Goal: Book appointment/travel/reservation

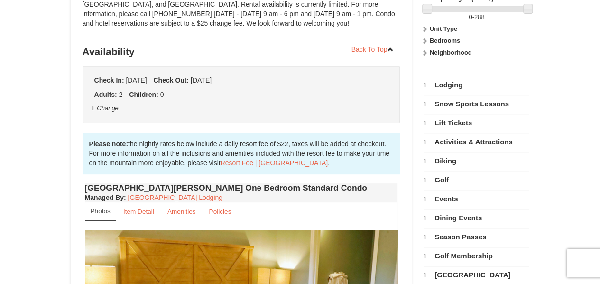
select select "9"
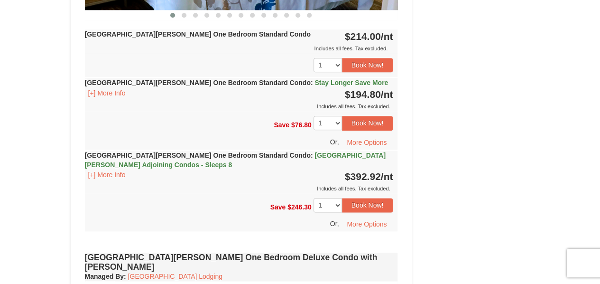
click at [224, 84] on strong "Woodstone Meadows One Bedroom Standard Condo : Stay Longer Save More" at bounding box center [237, 83] width 304 height 8
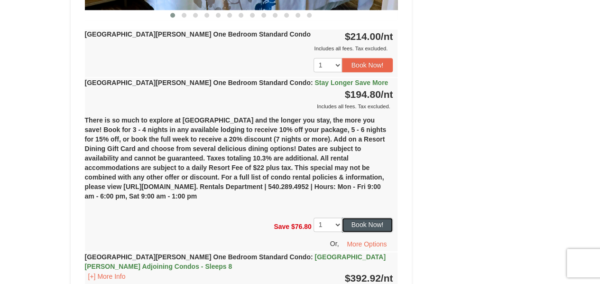
click at [372, 220] on button "Book Now!" at bounding box center [367, 224] width 51 height 14
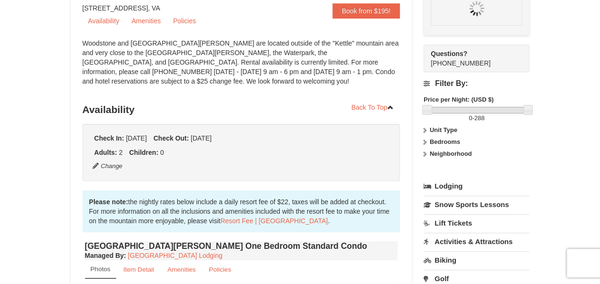
scroll to position [83, 0]
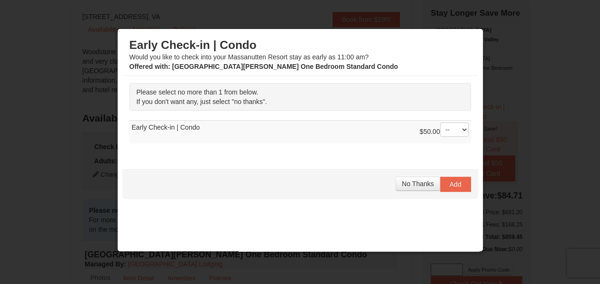
click at [372, 220] on div "Early Check-in | Condo Would you like to check into your Massanutten Resort sta…" at bounding box center [300, 147] width 356 height 227
click at [411, 187] on button "No Thanks" at bounding box center [418, 184] width 44 height 14
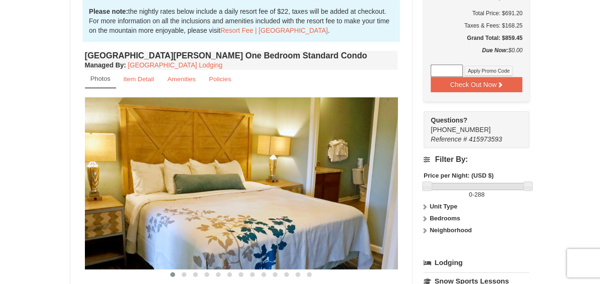
scroll to position [361, 0]
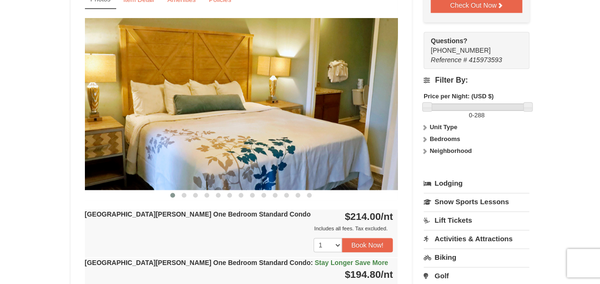
click at [228, 113] on img at bounding box center [241, 103] width 313 height 171
click at [356, 108] on img at bounding box center [241, 103] width 313 height 171
click at [185, 195] on span at bounding box center [184, 195] width 5 height 5
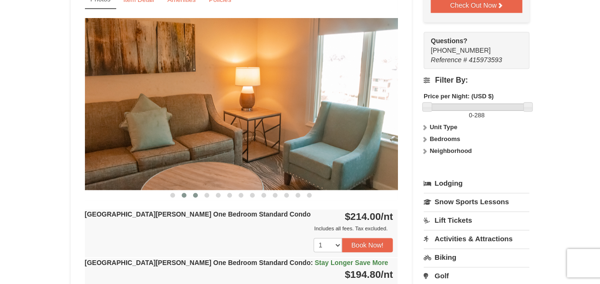
click at [196, 197] on button at bounding box center [195, 194] width 11 height 9
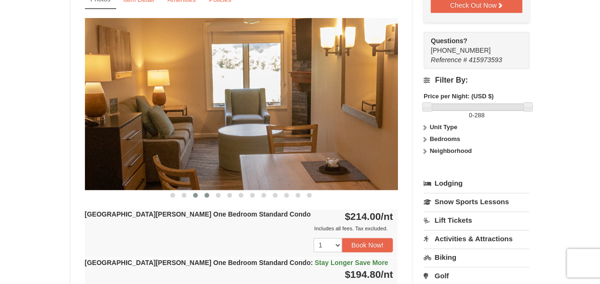
click at [201, 195] on button at bounding box center [206, 194] width 11 height 9
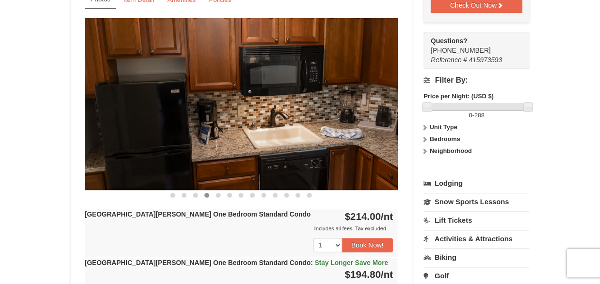
click at [206, 195] on span at bounding box center [207, 195] width 5 height 5
click at [208, 195] on span at bounding box center [207, 195] width 5 height 5
click at [215, 195] on button at bounding box center [218, 194] width 11 height 9
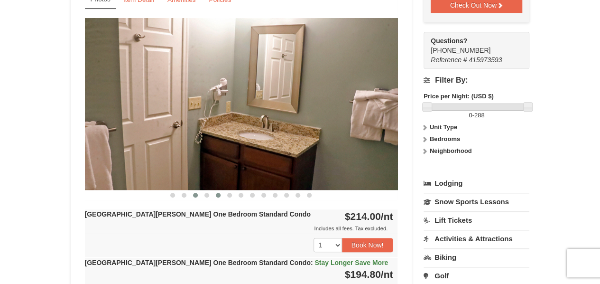
click at [196, 196] on span at bounding box center [195, 195] width 5 height 5
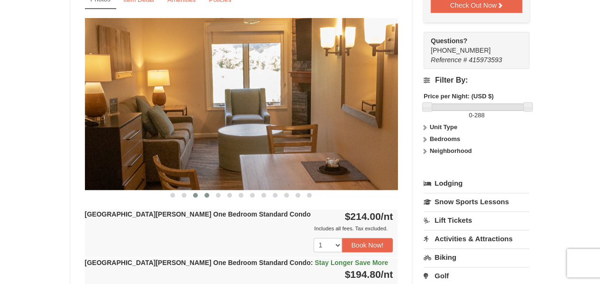
click at [206, 195] on span at bounding box center [207, 195] width 5 height 5
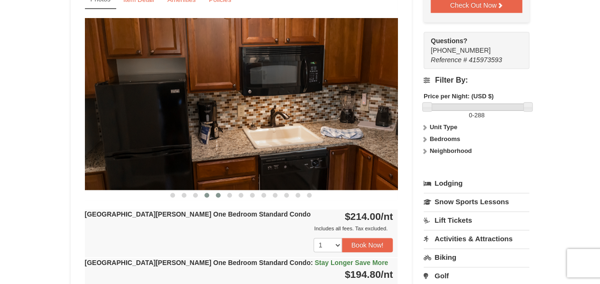
click at [216, 197] on button at bounding box center [218, 194] width 11 height 9
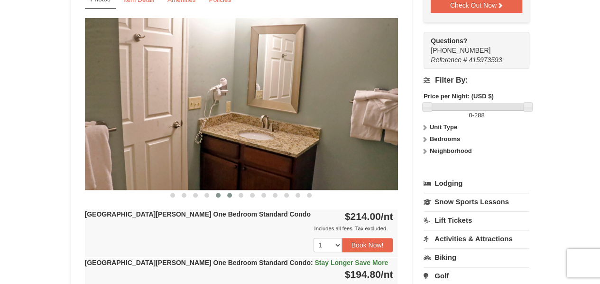
click at [228, 194] on span at bounding box center [229, 195] width 5 height 5
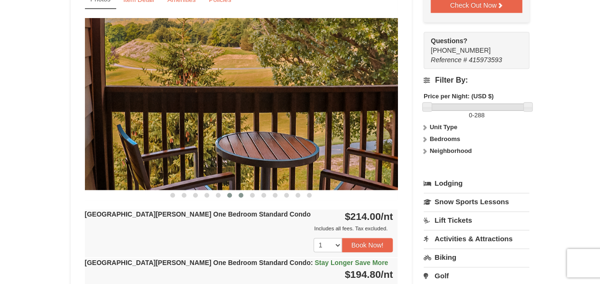
click at [241, 195] on span at bounding box center [241, 195] width 5 height 5
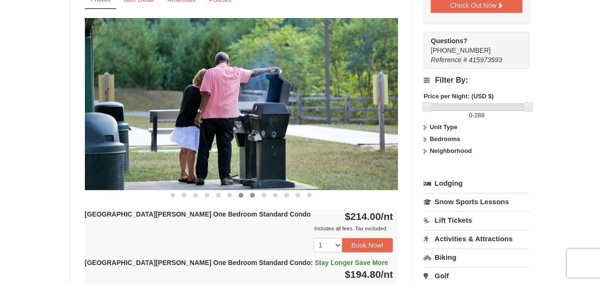
click at [253, 194] on span at bounding box center [252, 195] width 5 height 5
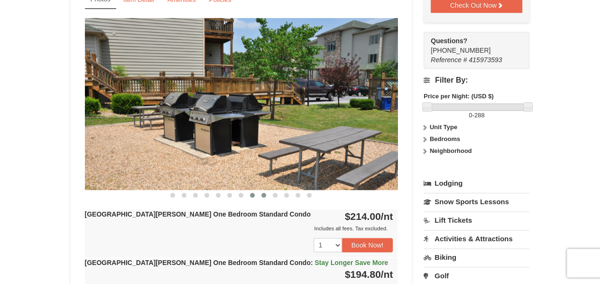
click at [263, 193] on span at bounding box center [264, 195] width 5 height 5
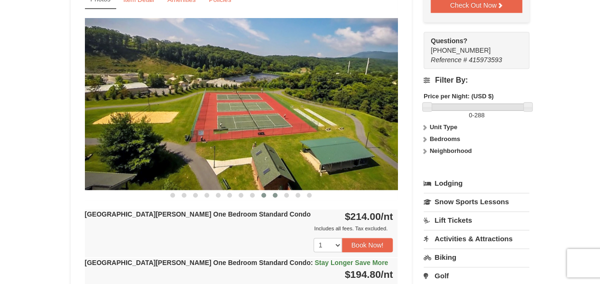
click at [274, 194] on span at bounding box center [275, 195] width 5 height 5
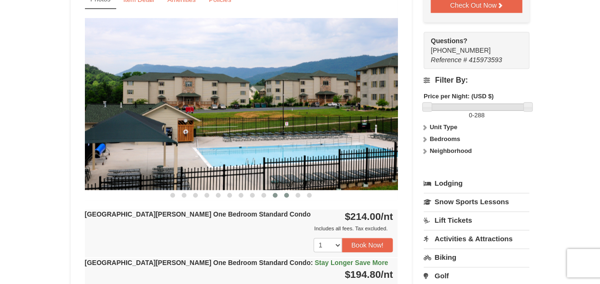
click at [287, 194] on span at bounding box center [286, 195] width 5 height 5
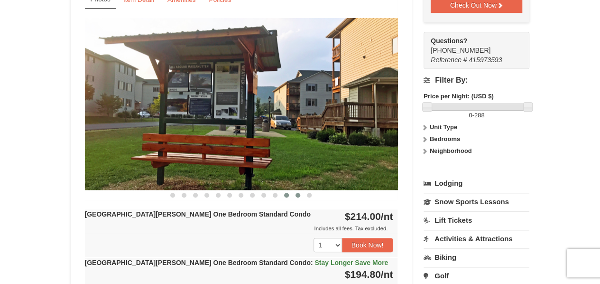
click at [299, 196] on span at bounding box center [298, 195] width 5 height 5
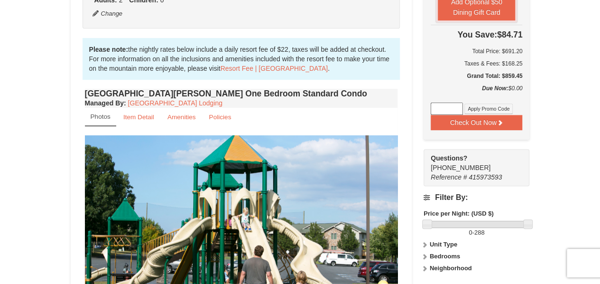
scroll to position [0, 0]
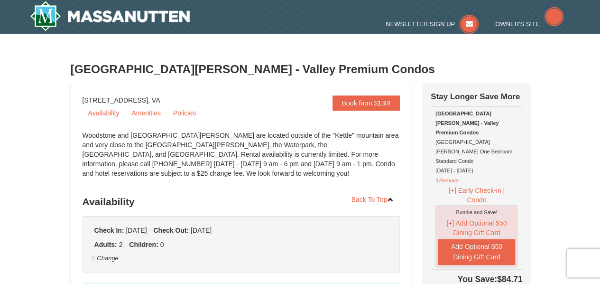
select select "9"
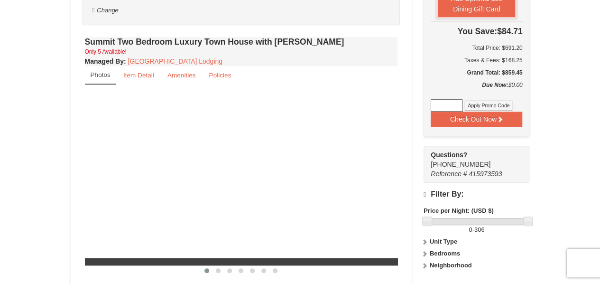
select select "9"
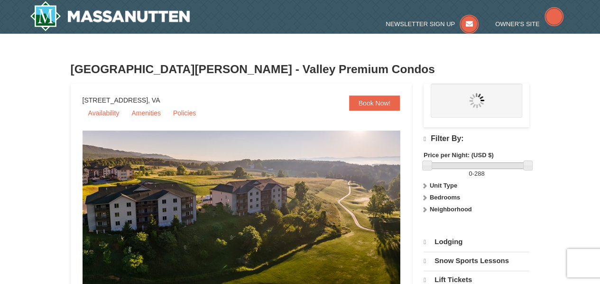
select select "9"
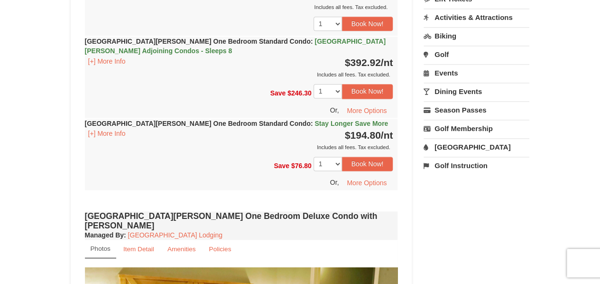
scroll to position [586, 0]
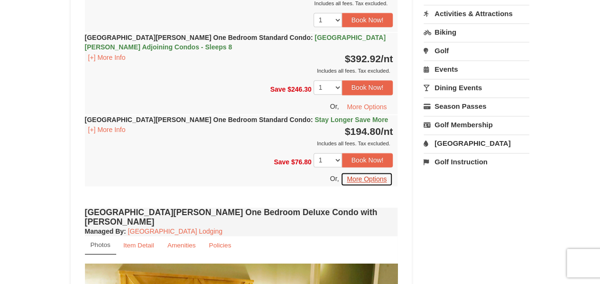
click at [366, 176] on button "More Options" at bounding box center [367, 179] width 52 height 14
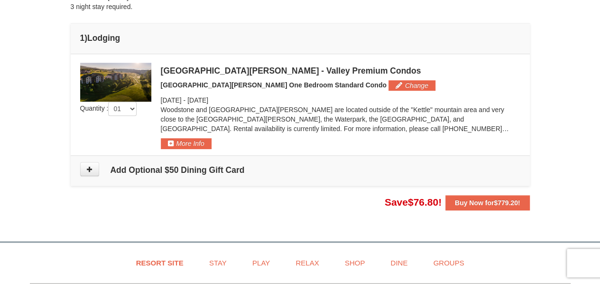
scroll to position [249, 0]
drag, startPoint x: 607, startPoint y: 35, endPoint x: 591, endPoint y: 128, distance: 94.3
click at [591, 128] on html "Browser Not Supported We notice you are using a browser which will not provide …" at bounding box center [300, 110] width 600 height 718
click at [203, 142] on button "More Info" at bounding box center [186, 143] width 51 height 10
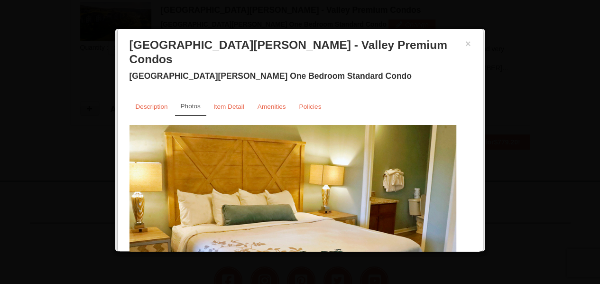
scroll to position [310, 0]
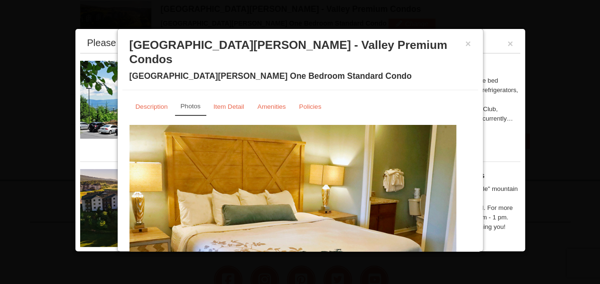
drag, startPoint x: 463, startPoint y: 102, endPoint x: 456, endPoint y: 157, distance: 55.5
click at [456, 157] on div "Description Photos Item Detail Amenities Policies Woodstone Meadows - Valley Pr…" at bounding box center [300, 177] width 356 height 174
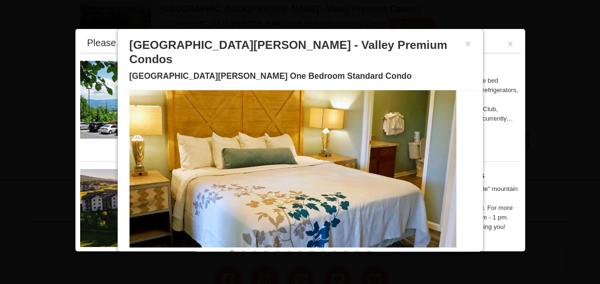
click at [465, 44] on div "× Woodstone Meadows - Valley Premium Condos Woodstone Meadows One Bedroom Stand…" at bounding box center [300, 62] width 356 height 56
click at [508, 42] on button "×" at bounding box center [511, 43] width 6 height 9
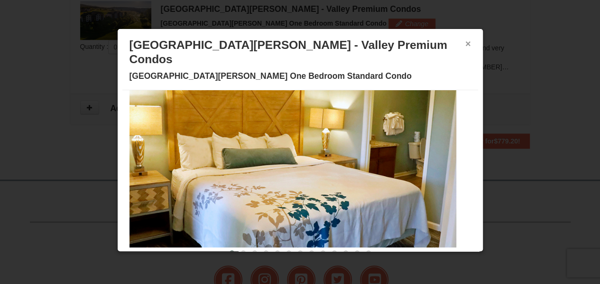
click at [466, 40] on button "×" at bounding box center [469, 43] width 6 height 9
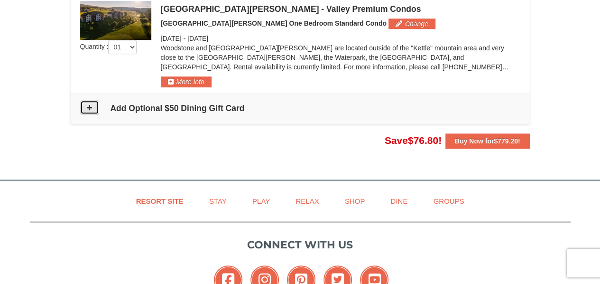
click at [86, 109] on button at bounding box center [89, 107] width 19 height 14
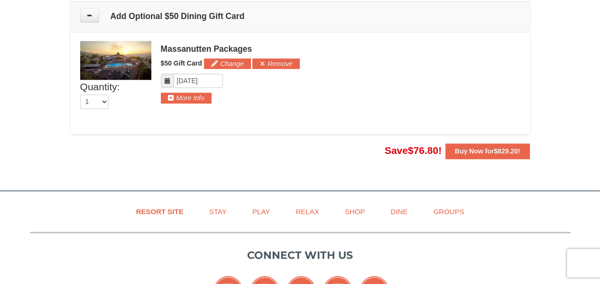
scroll to position [403, 0]
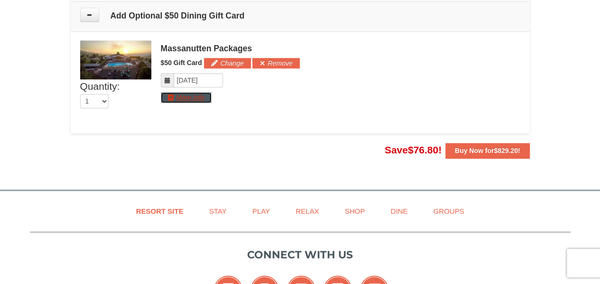
click at [182, 93] on button "More Info" at bounding box center [186, 97] width 51 height 10
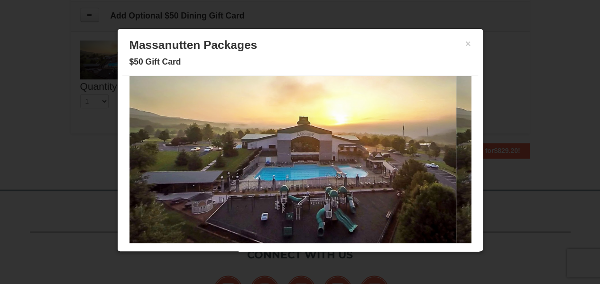
scroll to position [12, 0]
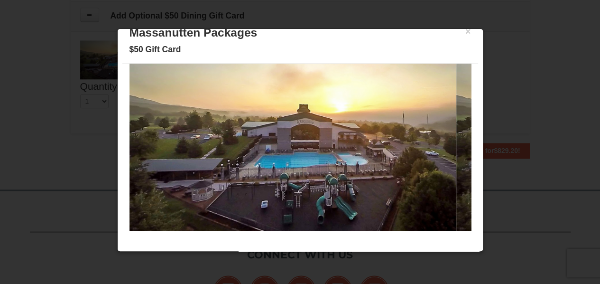
click at [479, 28] on div "× Massanutten Packages $50 Gift Card Description Photos Item Detail Amenities P…" at bounding box center [300, 140] width 366 height 224
click at [466, 30] on button "×" at bounding box center [469, 31] width 6 height 9
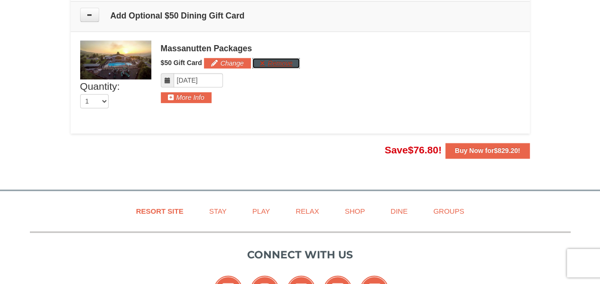
click at [281, 66] on button "Remove" at bounding box center [276, 63] width 47 height 10
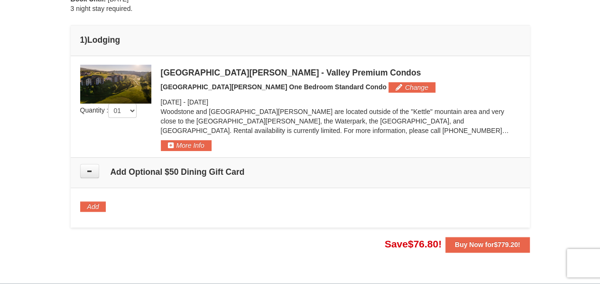
scroll to position [263, 0]
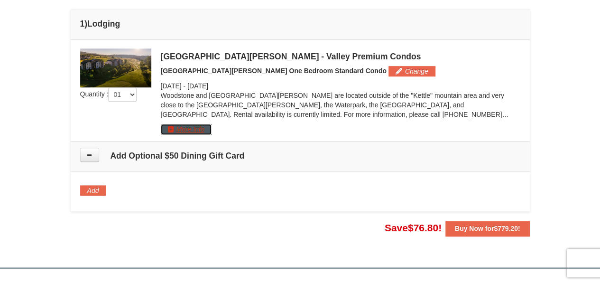
click at [204, 127] on button "More Info" at bounding box center [186, 129] width 51 height 10
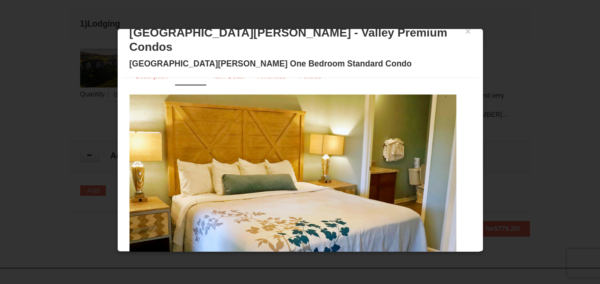
scroll to position [0, 0]
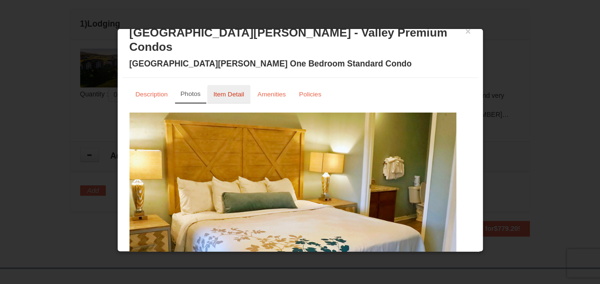
click at [233, 91] on small "Item Detail" at bounding box center [229, 94] width 31 height 7
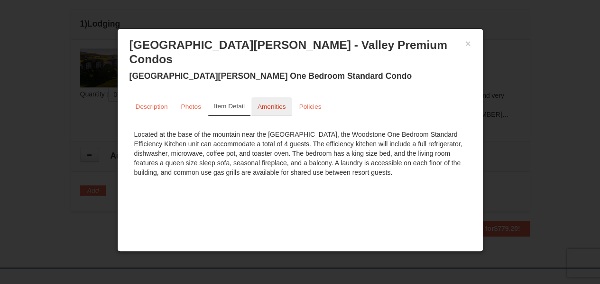
click at [269, 103] on small "Amenities" at bounding box center [272, 106] width 28 height 7
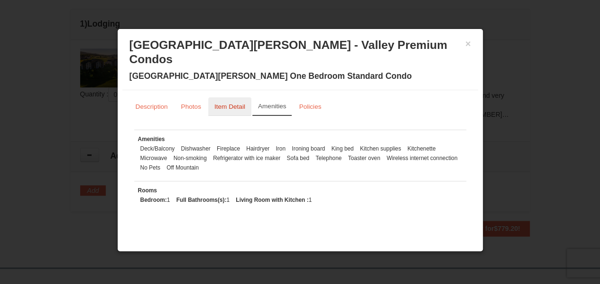
click at [221, 98] on link "Item Detail" at bounding box center [229, 106] width 43 height 19
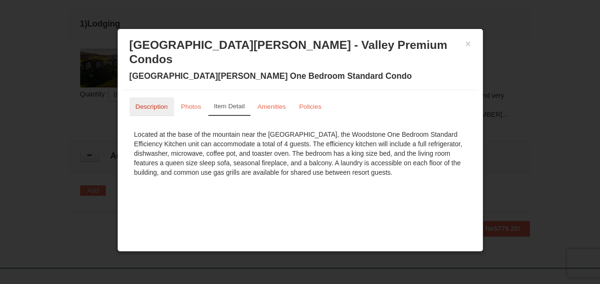
click at [158, 103] on small "Description" at bounding box center [152, 106] width 32 height 7
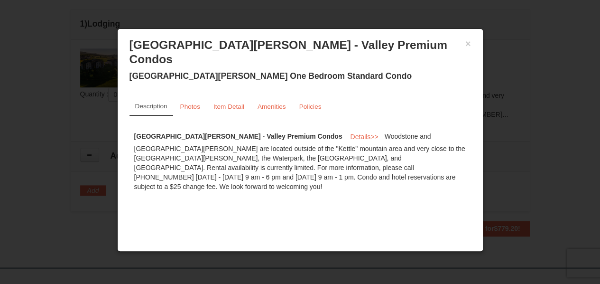
click at [158, 103] on small "Description" at bounding box center [151, 106] width 32 height 7
click at [185, 103] on small "Photos" at bounding box center [190, 106] width 20 height 7
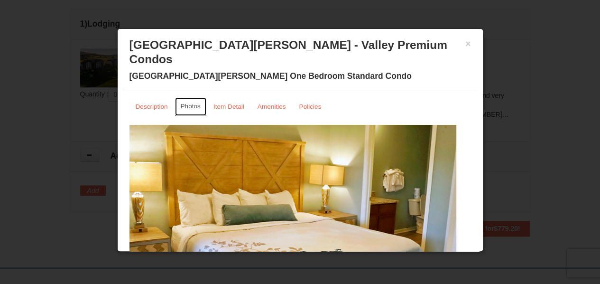
scroll to position [56, 0]
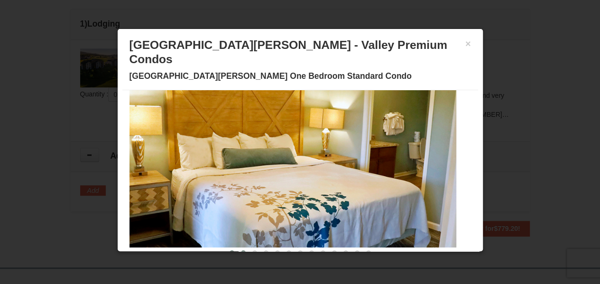
click at [238, 248] on button at bounding box center [243, 252] width 11 height 9
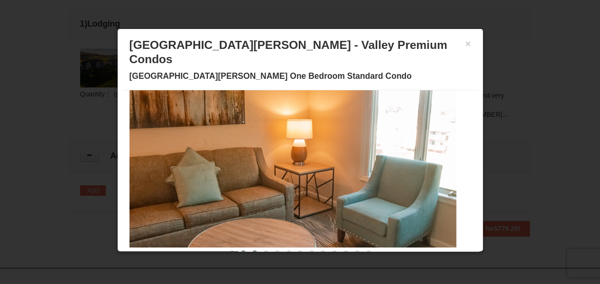
click at [253, 250] on span at bounding box center [255, 252] width 5 height 5
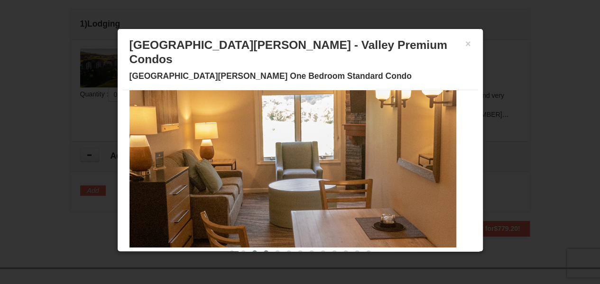
click at [261, 248] on button at bounding box center [266, 252] width 11 height 9
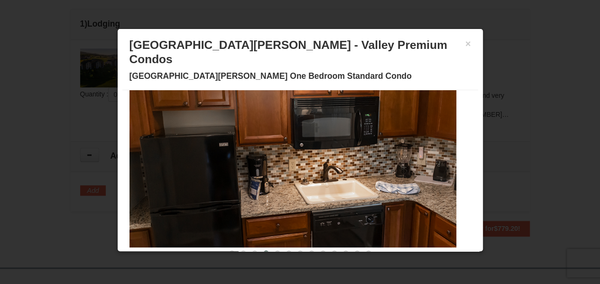
click at [264, 250] on span at bounding box center [266, 252] width 5 height 5
click at [275, 250] on span at bounding box center [277, 252] width 5 height 5
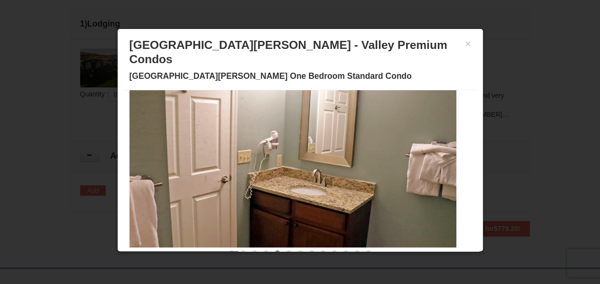
click at [273, 248] on button at bounding box center [277, 252] width 11 height 9
click at [285, 248] on button at bounding box center [288, 252] width 11 height 9
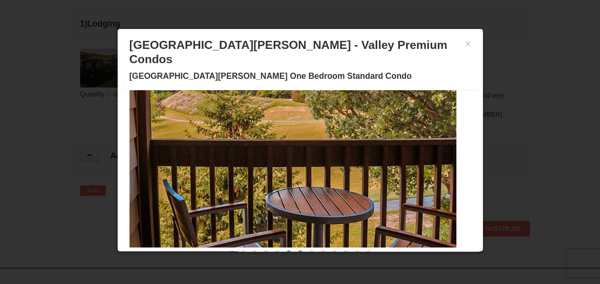
click at [295, 248] on button at bounding box center [300, 252] width 11 height 9
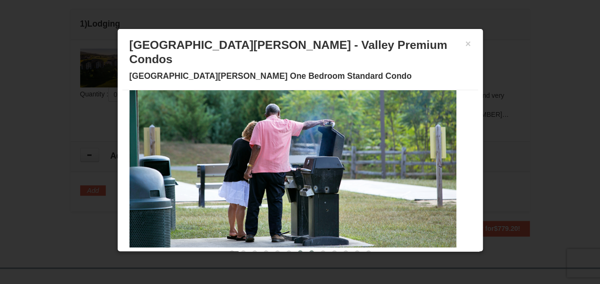
click at [309, 250] on span at bounding box center [311, 252] width 5 height 5
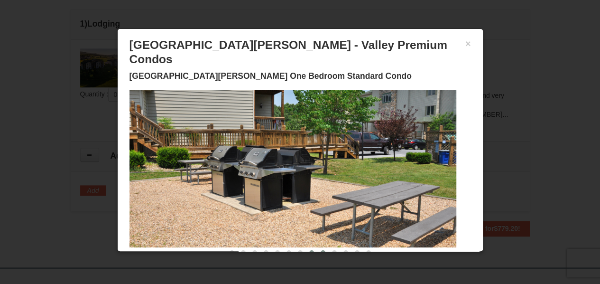
click at [318, 248] on button at bounding box center [323, 252] width 11 height 9
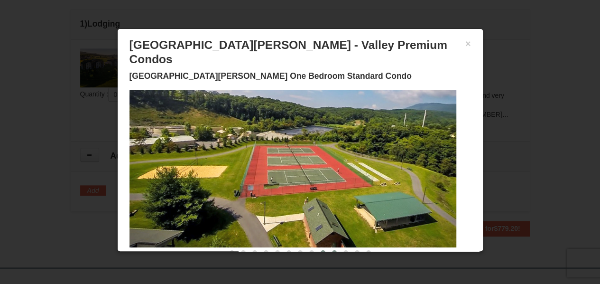
click at [329, 248] on button at bounding box center [334, 252] width 11 height 9
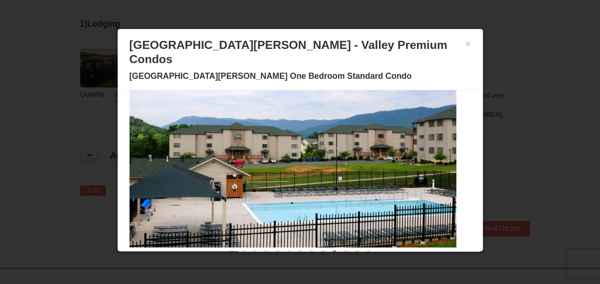
click at [331, 248] on button at bounding box center [334, 252] width 11 height 9
click at [332, 250] on span at bounding box center [334, 252] width 5 height 5
click at [330, 248] on button at bounding box center [334, 252] width 11 height 9
click at [466, 46] on button "×" at bounding box center [469, 43] width 6 height 9
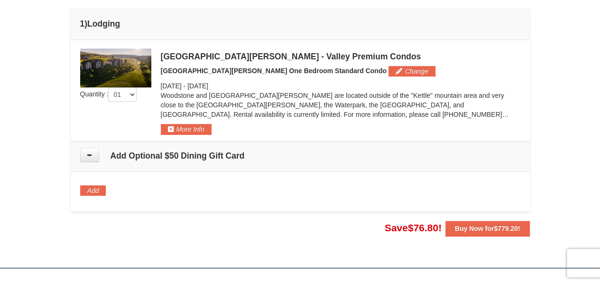
click at [589, 117] on div "× From: To: Adults: 2 Children: 0 Change Arrival Please format dates MM/DD/YYYY…" at bounding box center [300, 13] width 600 height 487
drag, startPoint x: 598, startPoint y: 120, endPoint x: 577, endPoint y: 191, distance: 74.3
click at [577, 191] on div "× From: To: Adults: 2 Children: 0 Change Arrival Please format dates MM/DD/YYYY…" at bounding box center [300, 13] width 600 height 487
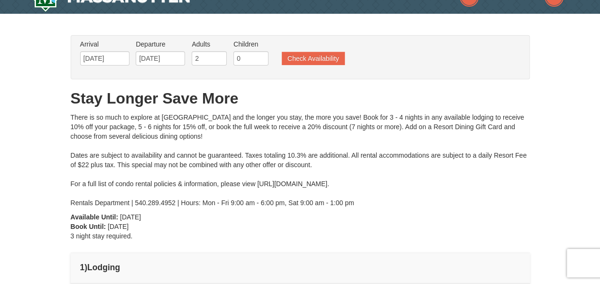
scroll to position [0, 0]
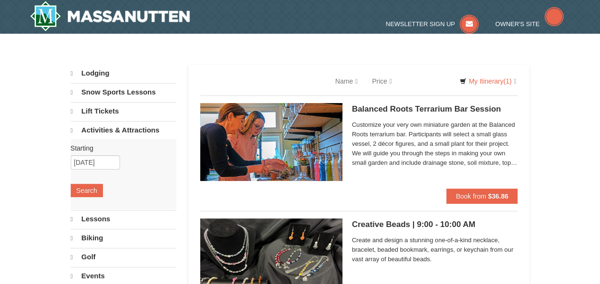
select select "9"
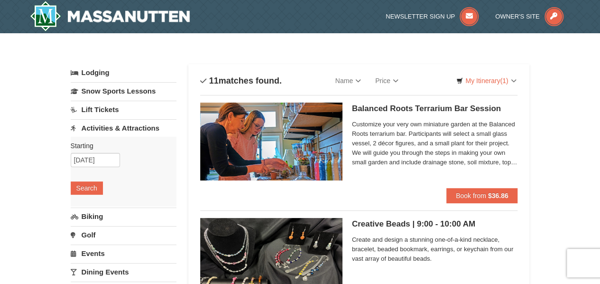
drag, startPoint x: 607, startPoint y: 37, endPoint x: 577, endPoint y: -36, distance: 79.0
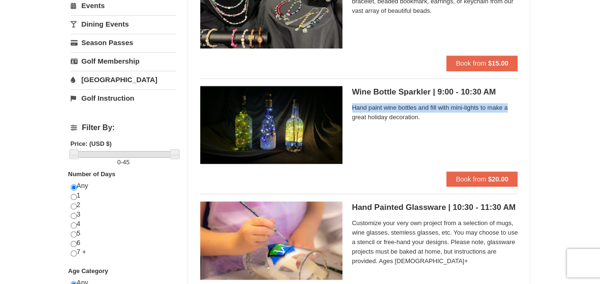
drag, startPoint x: 599, startPoint y: 75, endPoint x: 596, endPoint y: 99, distance: 24.0
click at [492, 125] on div "Hand paint wine bottles and fill with mini-lights to make a great holiday decor…" at bounding box center [435, 114] width 166 height 25
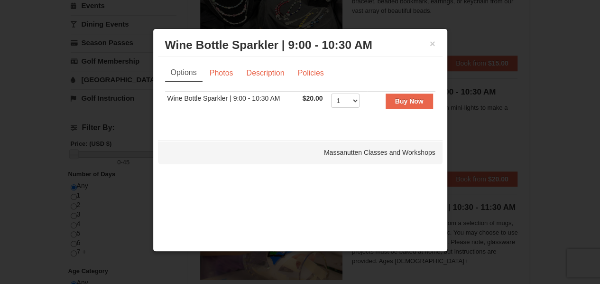
click at [436, 39] on div "× Wine Bottle Sparkler | 9:00 - 10:30 AM Massanutten Classes and Workshops" at bounding box center [300, 45] width 285 height 23
click at [430, 43] on button "×" at bounding box center [433, 43] width 6 height 9
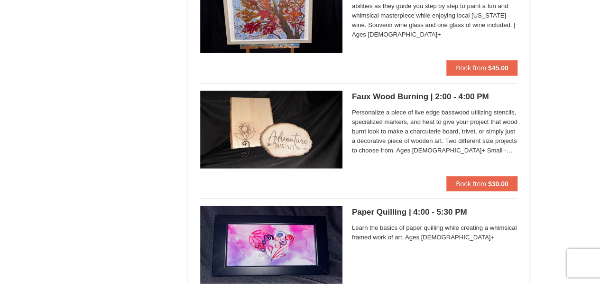
scroll to position [1054, 0]
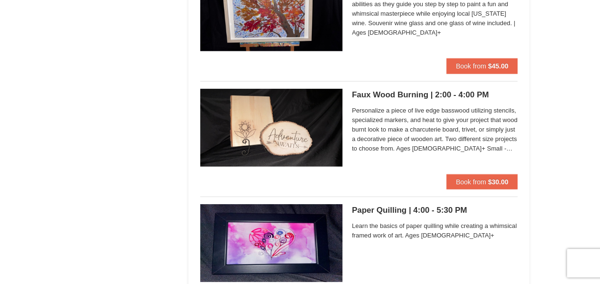
click at [390, 94] on h5 "Faux Wood Burning | 2:00 - 4:00 PM Massanutten Classes and Workshops" at bounding box center [435, 94] width 166 height 9
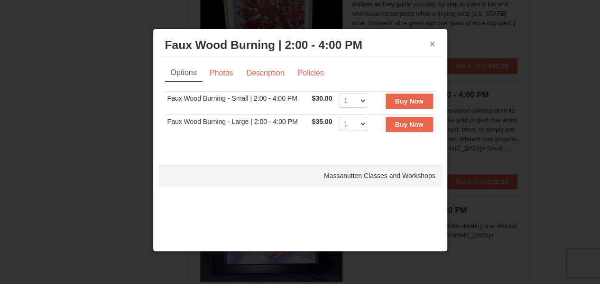
click at [434, 46] on button "×" at bounding box center [433, 43] width 6 height 9
